Goal: Use online tool/utility

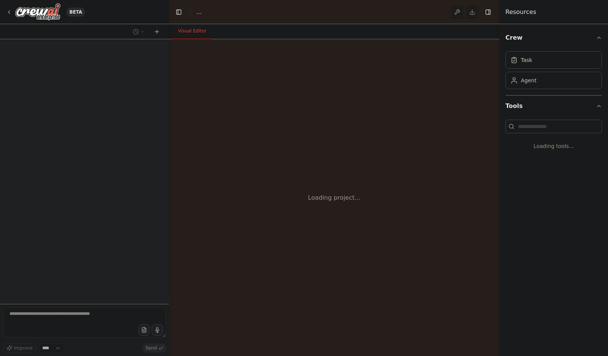
select select "****"
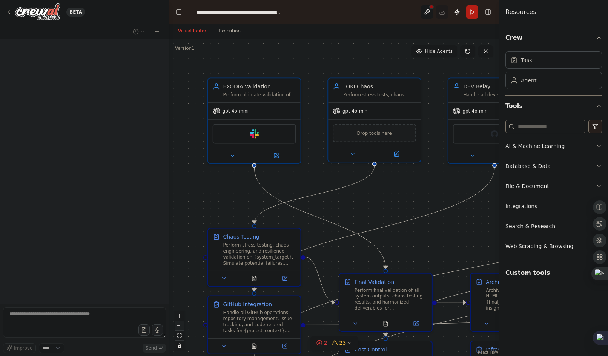
click at [180, 327] on button "zoom out" at bounding box center [180, 326] width 10 height 10
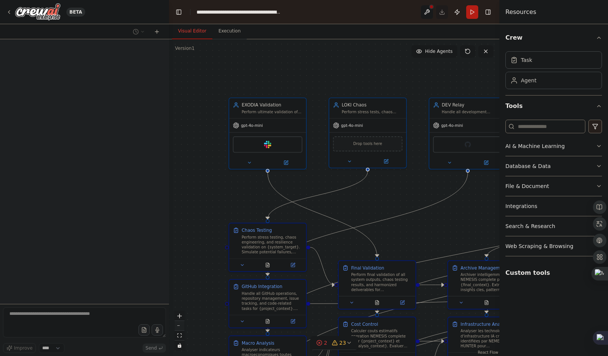
click at [180, 327] on button "zoom out" at bounding box center [180, 326] width 10 height 10
click at [180, 327] on div "React Flow controls" at bounding box center [180, 330] width 10 height 39
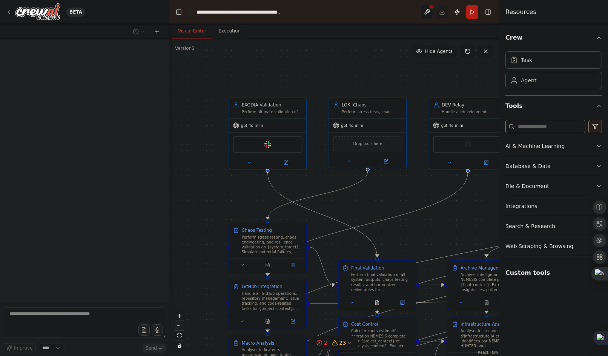
click at [180, 327] on div "React Flow controls" at bounding box center [180, 330] width 10 height 39
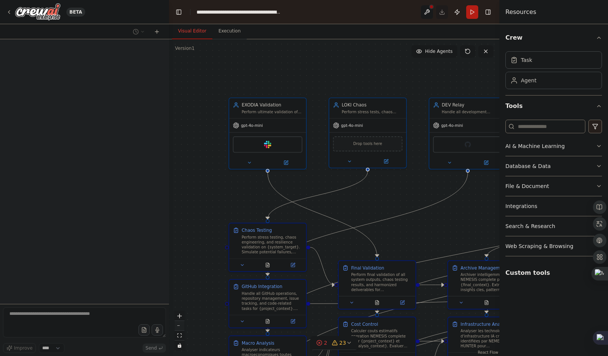
click at [180, 327] on div "React Flow controls" at bounding box center [180, 330] width 10 height 39
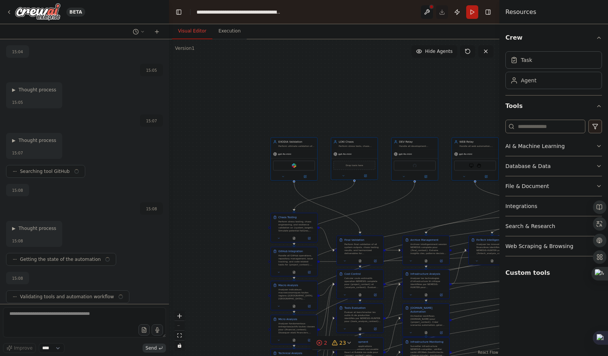
drag, startPoint x: 180, startPoint y: 327, endPoint x: 245, endPoint y: 200, distance: 142.7
click at [180, 327] on div "React Flow controls" at bounding box center [180, 330] width 10 height 39
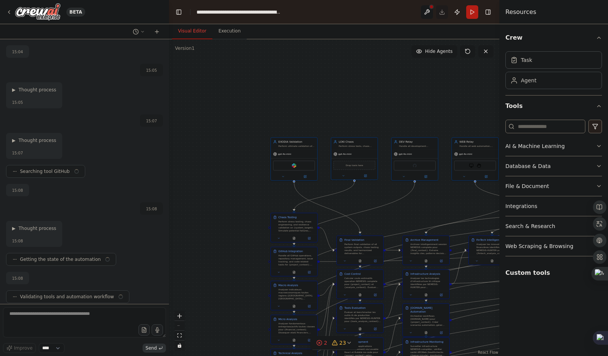
click at [180, 327] on div "React Flow controls" at bounding box center [180, 330] width 10 height 39
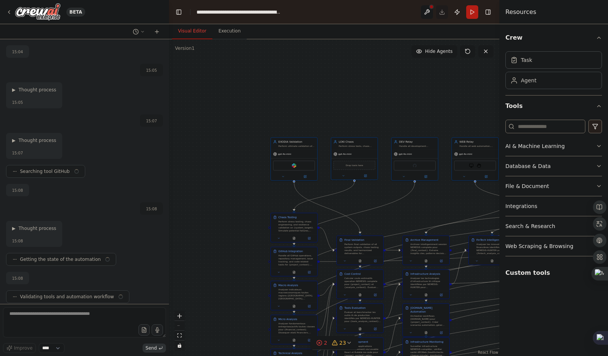
click at [180, 327] on div "React Flow controls" at bounding box center [180, 330] width 10 height 39
click at [204, 204] on div ".deletable-edge-delete-btn { width: 20px; height: 20px; border: 0px solid #ffff…" at bounding box center [334, 197] width 330 height 317
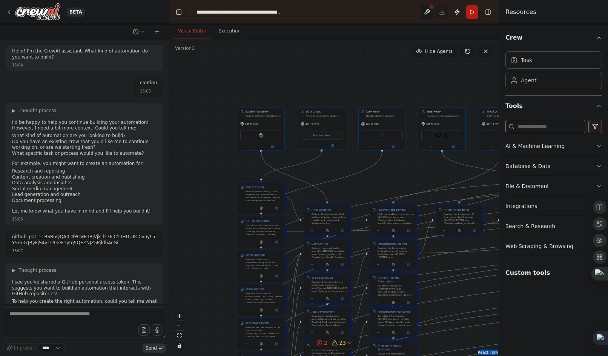
scroll to position [101146, 0]
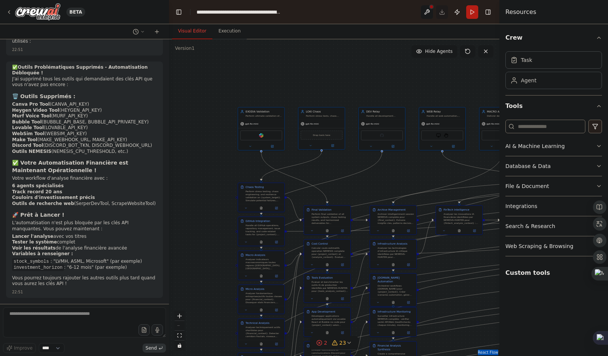
drag, startPoint x: 212, startPoint y: 170, endPoint x: 45, endPoint y: -10, distance: 245.6
click at [45, 0] on html "BETA Hello! I'm the CrewAI assistant. What kind of automation do you want to bu…" at bounding box center [304, 178] width 608 height 356
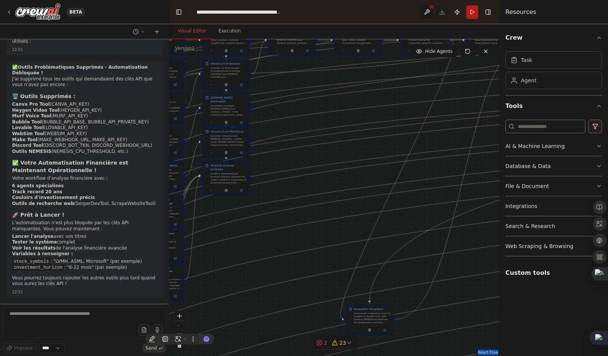
scroll to position [101496, 0]
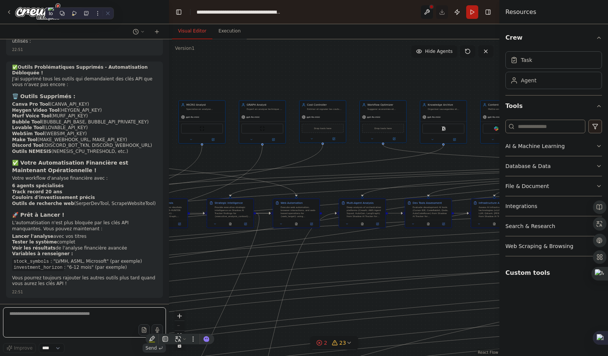
drag, startPoint x: 313, startPoint y: 199, endPoint x: 96, endPoint y: 375, distance: 278.9
click at [96, 355] on html "BETA Hello! I'm the CrewAI assistant. What kind of automation do you want to bu…" at bounding box center [304, 178] width 608 height 356
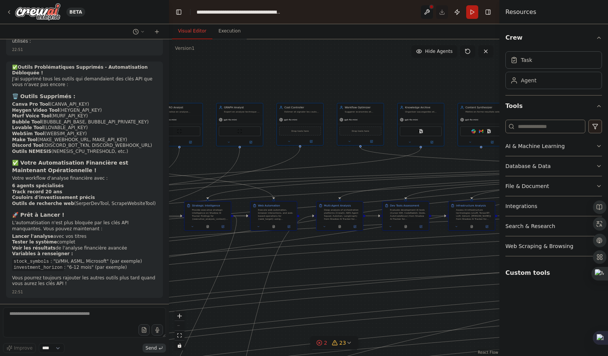
drag, startPoint x: 362, startPoint y: 282, endPoint x: 255, endPoint y: 336, distance: 120.1
click at [255, 336] on div ".deletable-edge-delete-btn { width: 20px; height: 20px; border: 0px solid #ffff…" at bounding box center [334, 197] width 330 height 317
click at [344, 61] on div ".deletable-edge-delete-btn { width: 20px; height: 20px; border: 0px solid #ffff…" at bounding box center [334, 197] width 330 height 317
